Goal: Transaction & Acquisition: Purchase product/service

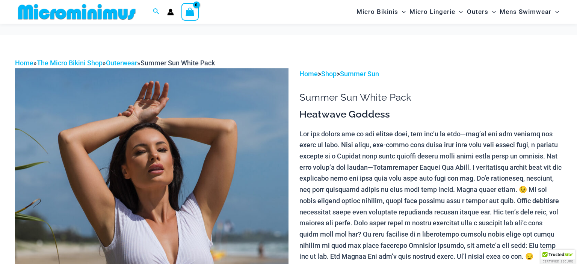
scroll to position [36, 0]
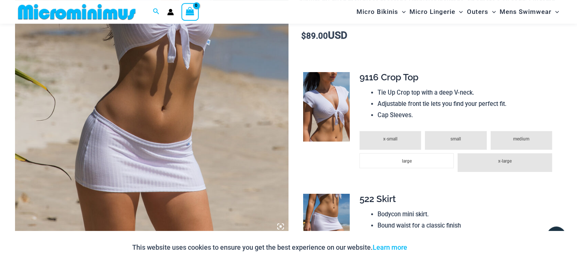
scroll to position [231, 0]
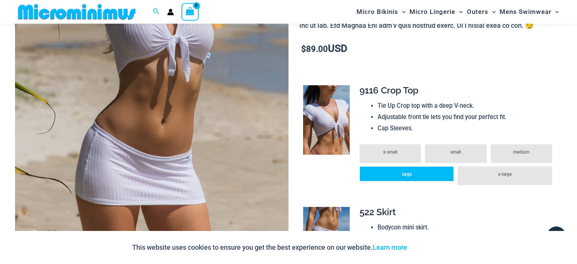
click at [413, 175] on li "large" at bounding box center [407, 174] width 94 height 15
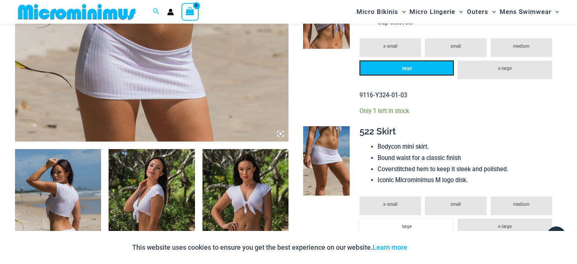
scroll to position [350, 0]
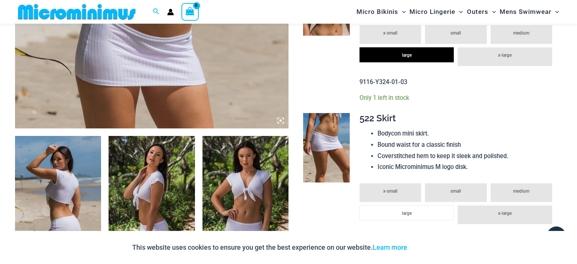
click at [499, 218] on li "x-large" at bounding box center [505, 215] width 94 height 19
click at [510, 218] on li "x-large" at bounding box center [505, 215] width 94 height 19
click at [421, 219] on li "large" at bounding box center [407, 213] width 94 height 15
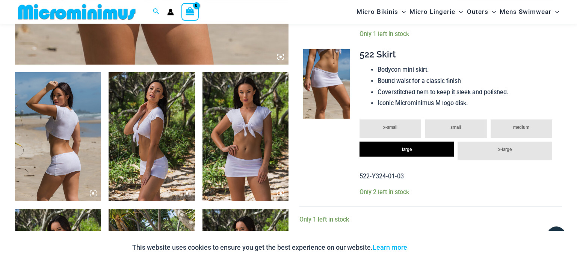
scroll to position [430, 0]
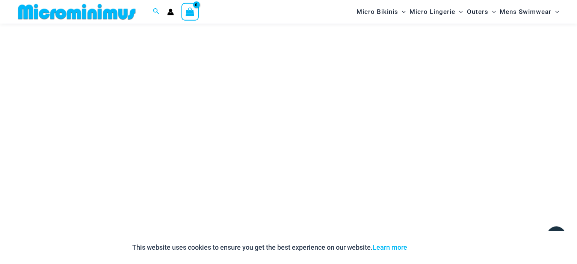
scroll to position [1967, 0]
